Goal: Check status: Check status

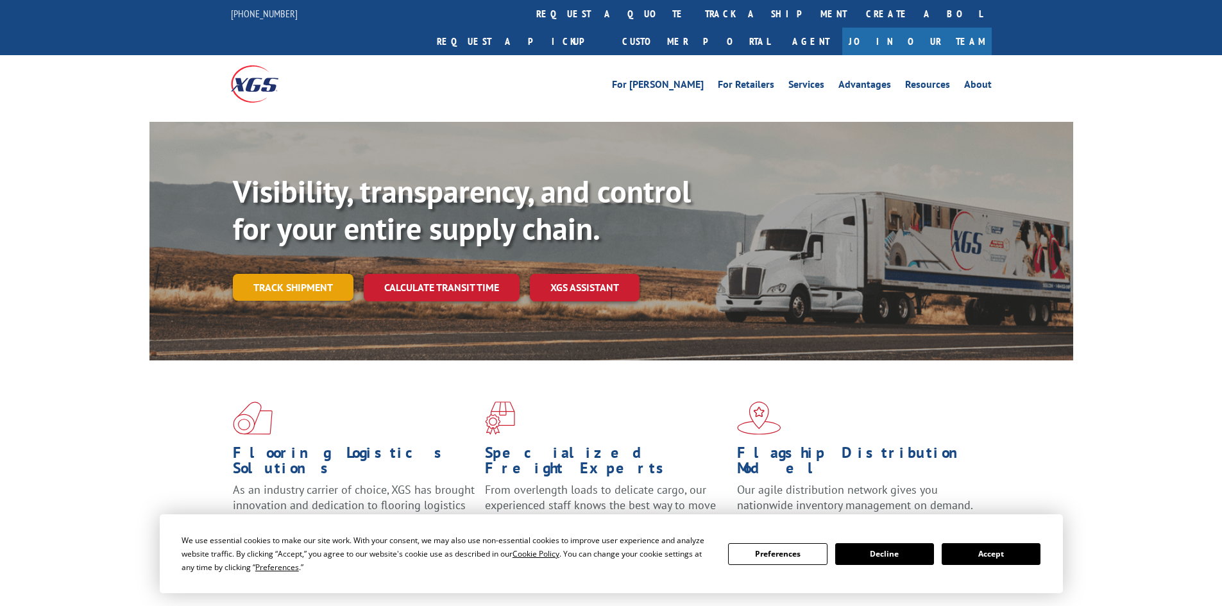
click at [300, 274] on link "Track shipment" at bounding box center [293, 287] width 121 height 27
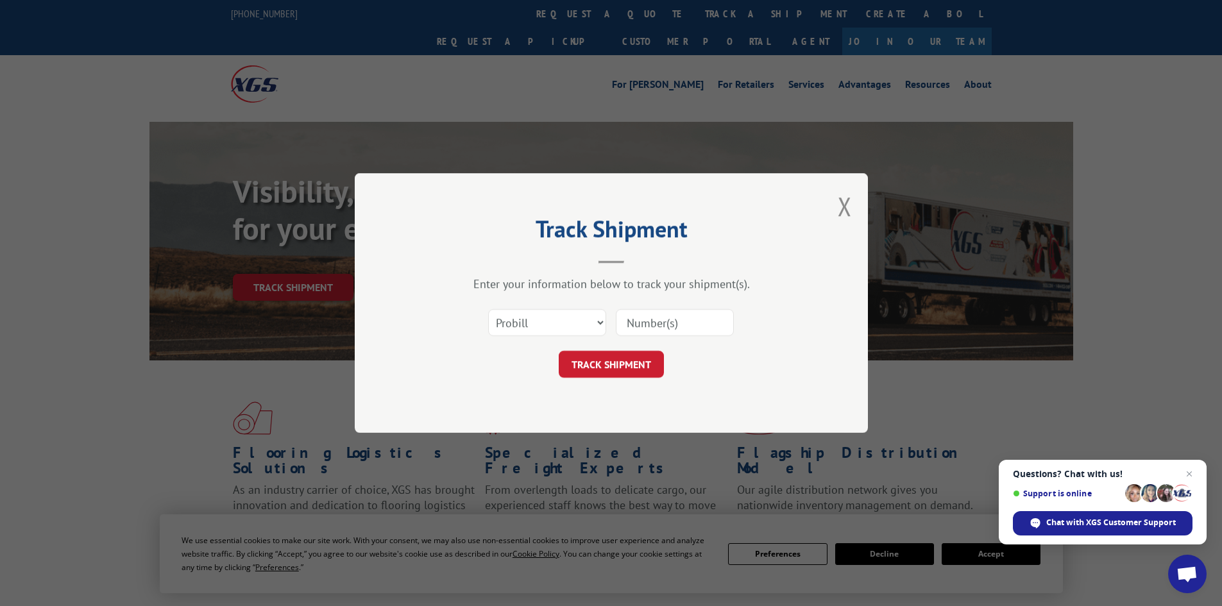
click at [690, 327] on input at bounding box center [675, 322] width 118 height 27
type input "1752262"
click at [624, 363] on button "TRACK SHIPMENT" at bounding box center [611, 364] width 105 height 27
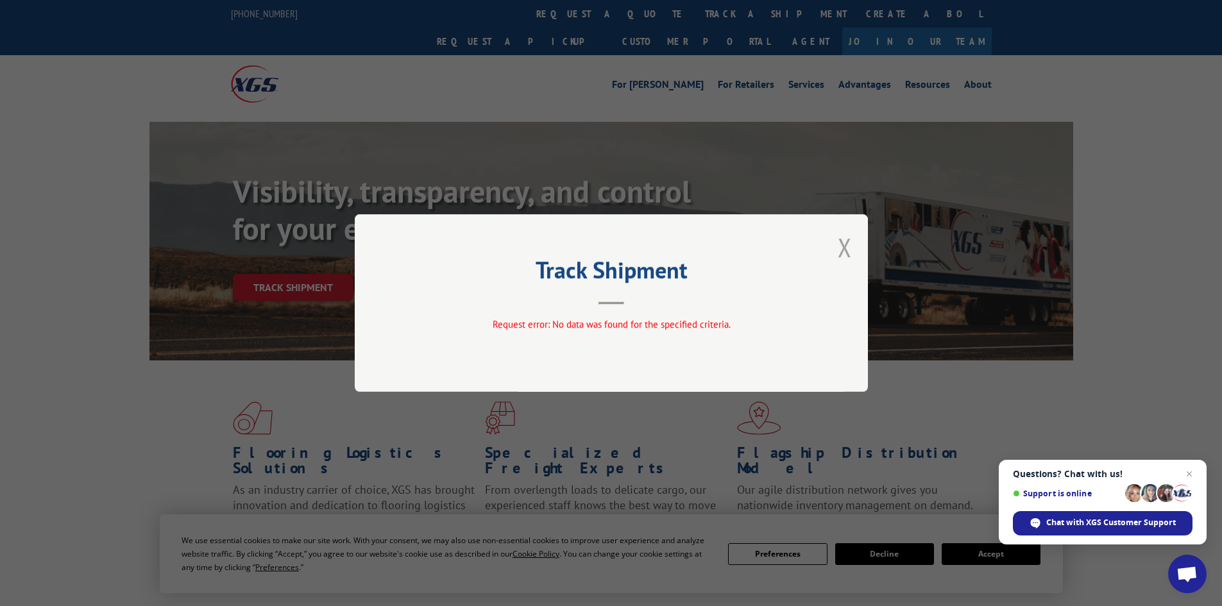
click at [849, 251] on button "Close modal" at bounding box center [845, 247] width 14 height 34
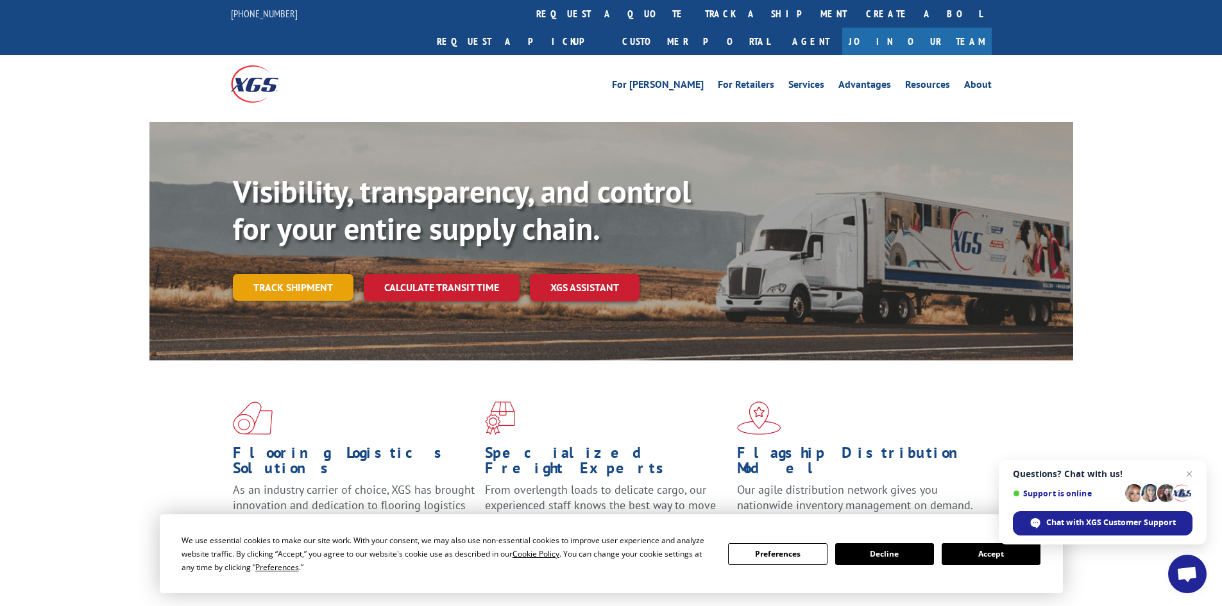
click at [289, 274] on link "Track shipment" at bounding box center [293, 287] width 121 height 27
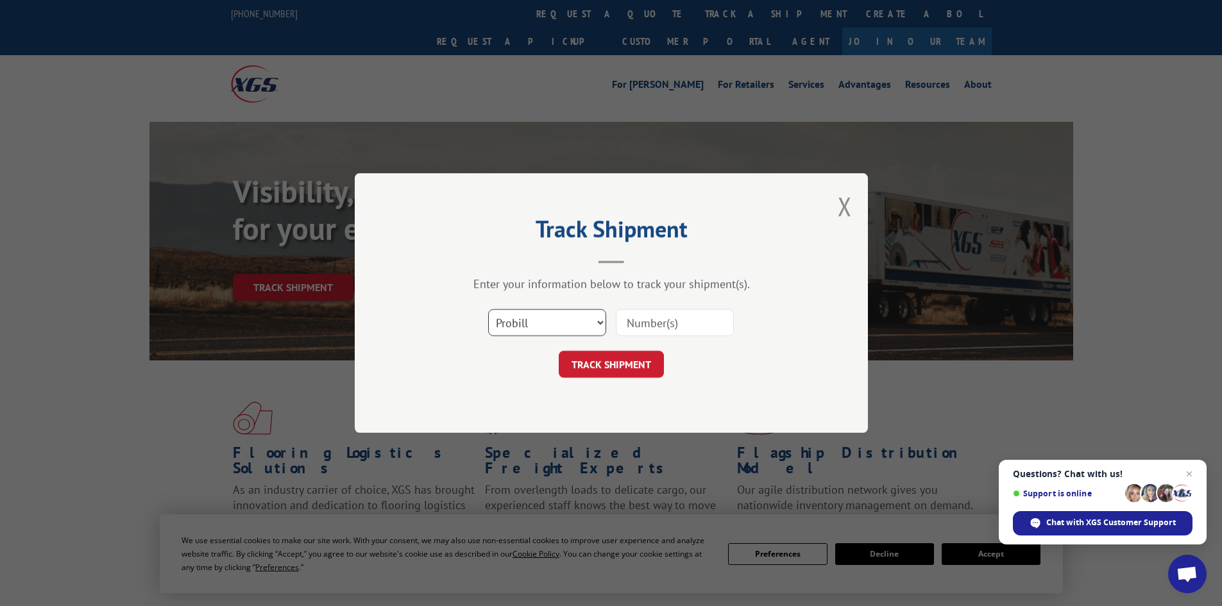
click at [562, 322] on select "Select category... Probill BOL PO" at bounding box center [547, 322] width 118 height 27
select select "bol"
click at [488, 309] on select "Select category... Probill BOL PO" at bounding box center [547, 322] width 118 height 27
paste input "5436509"
type input "5436509"
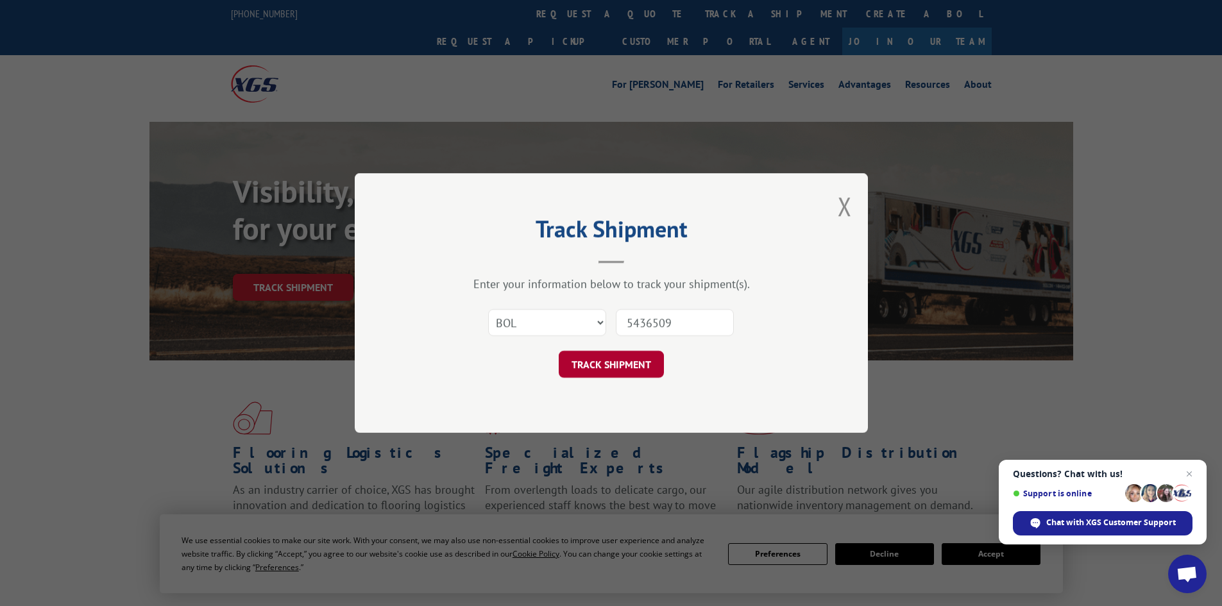
click at [625, 372] on button "TRACK SHIPMENT" at bounding box center [611, 364] width 105 height 27
